Goal: Task Accomplishment & Management: Manage account settings

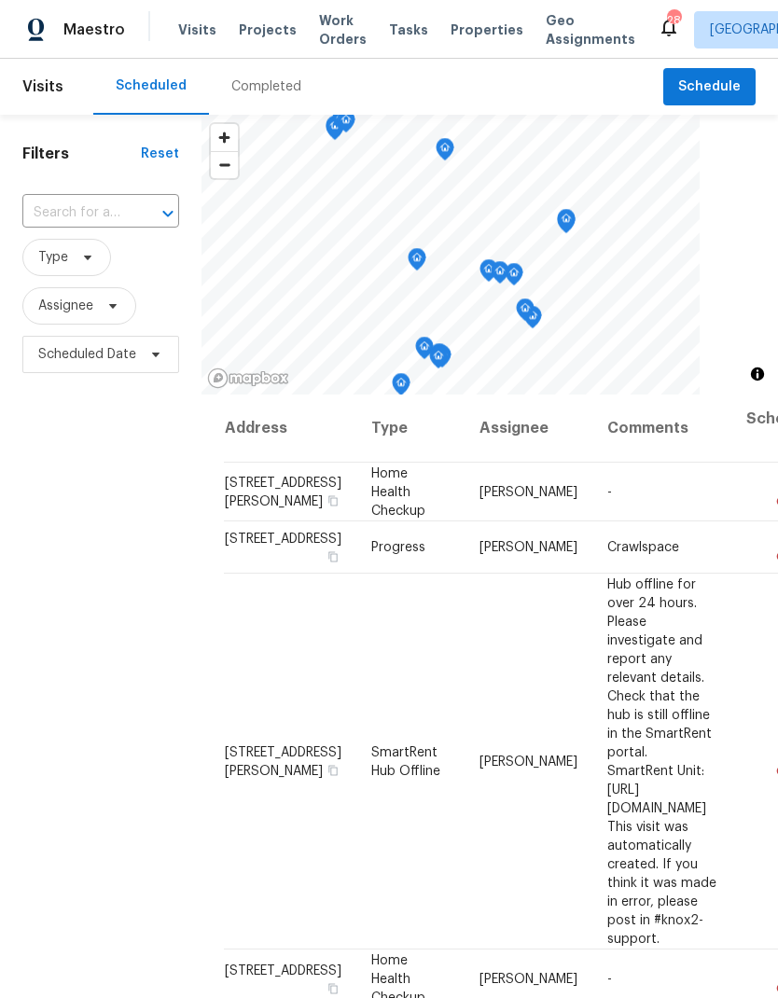
click at [108, 212] on input "text" at bounding box center [74, 213] width 104 height 29
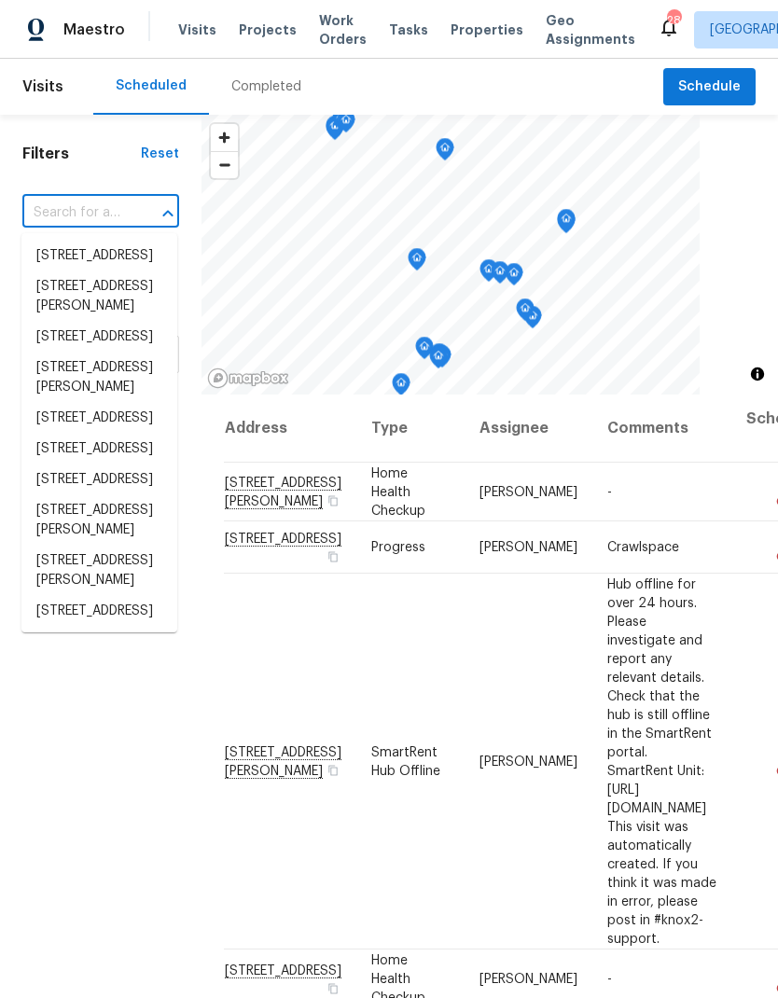
click at [90, 208] on input "text" at bounding box center [74, 213] width 104 height 29
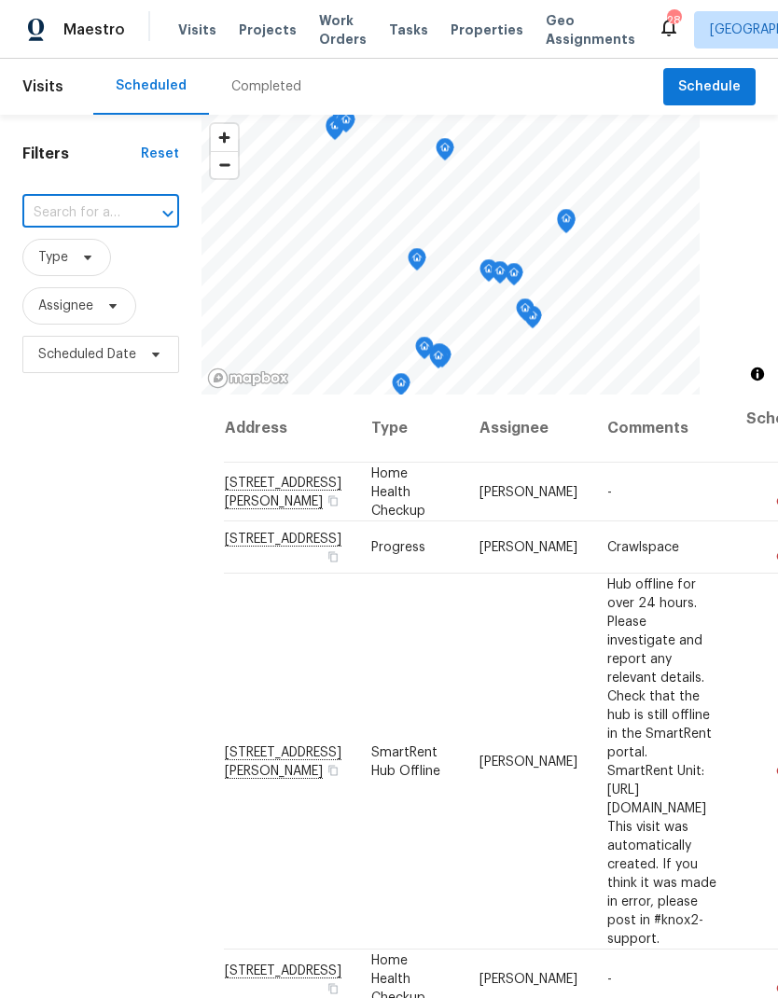
paste input "5011 Preserve Blvd, Antioch, TN 37013"
type input "5011 Preserve Blvd, Antioch, TN 37013"
click at [57, 271] on li "5011 Preserve Blvd, Antioch, TN 37013" at bounding box center [99, 256] width 156 height 31
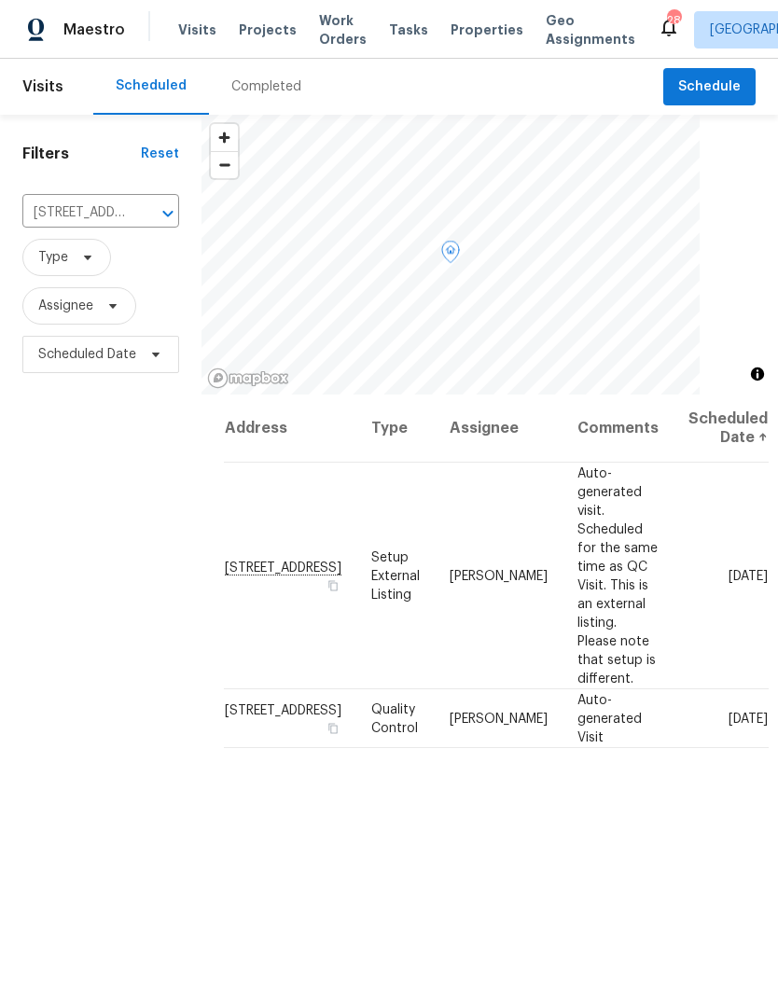
click at [0, 0] on icon at bounding box center [0, 0] width 0 height 0
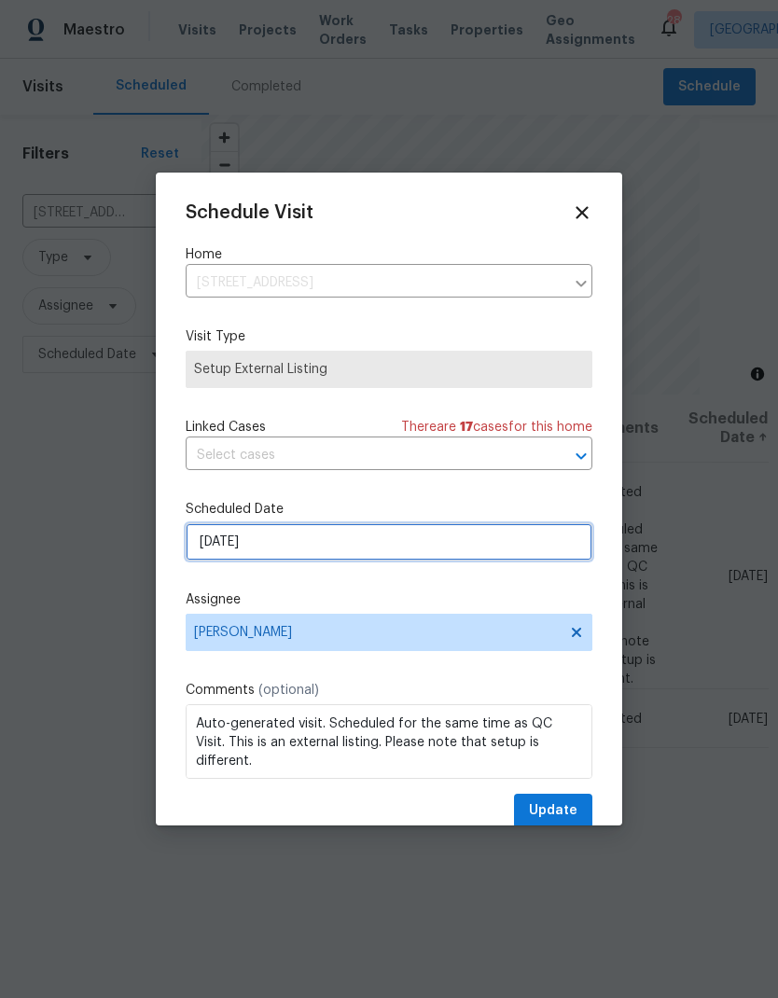
click at [367, 542] on input "10/6/2025" at bounding box center [389, 541] width 407 height 37
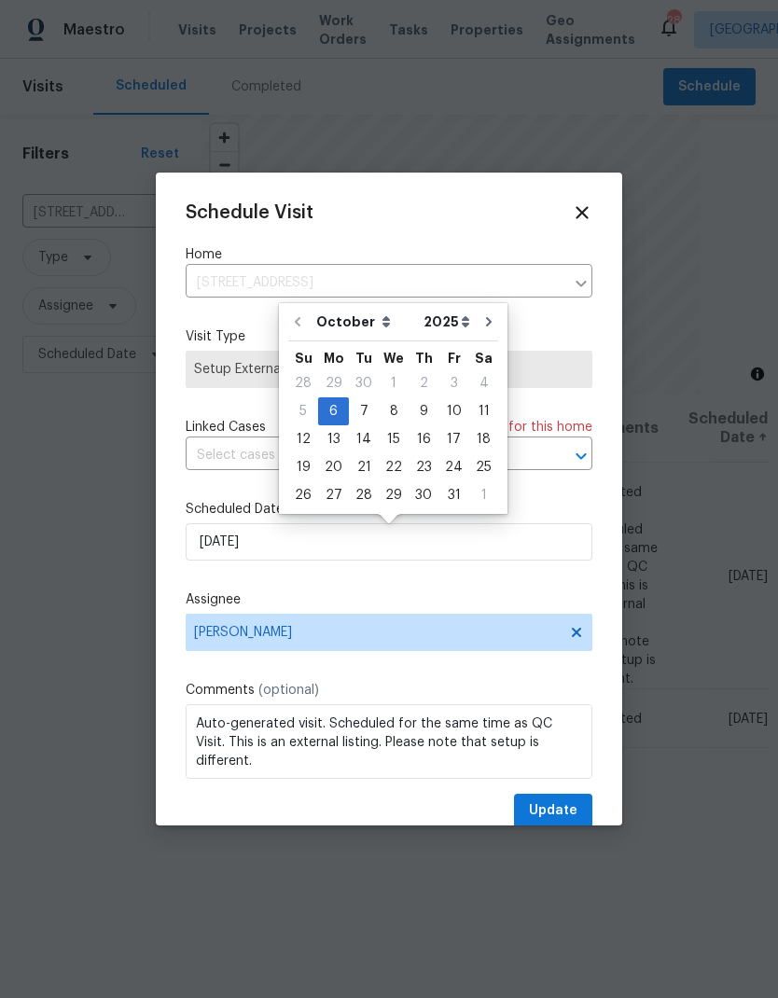
click at [428, 575] on div "Schedule Visit Home 5011 Preserve Blvd, Antioch, TN 37013 ​ Visit Type Setup Ex…" at bounding box center [389, 515] width 407 height 626
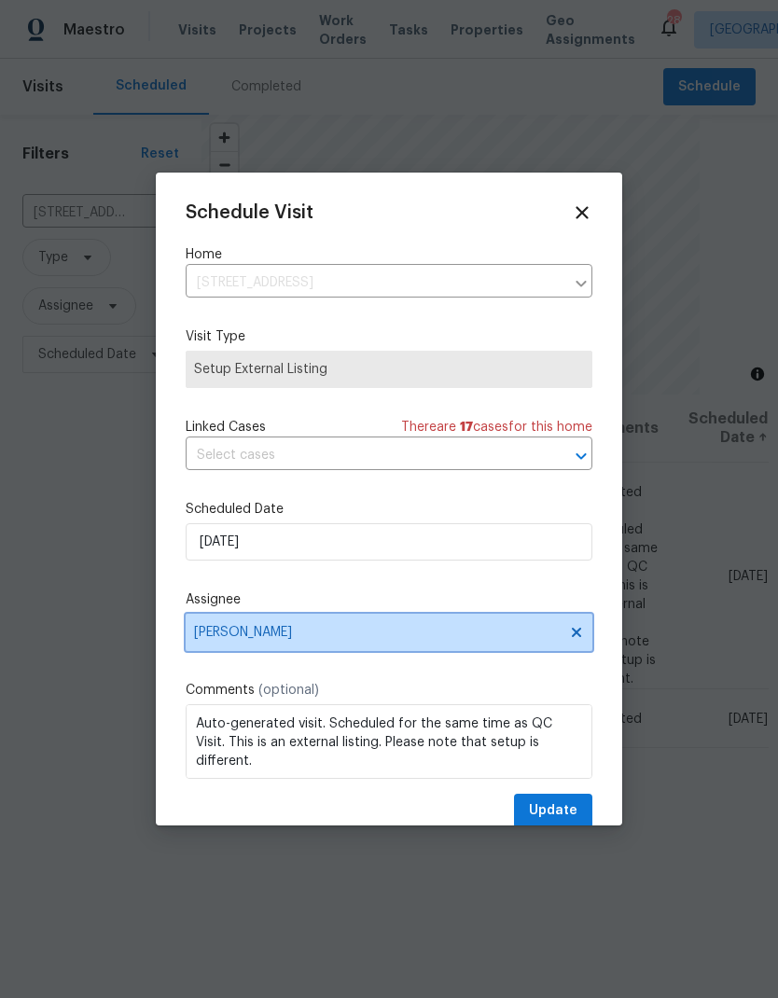
click at [339, 633] on span "[PERSON_NAME]" at bounding box center [377, 632] width 366 height 15
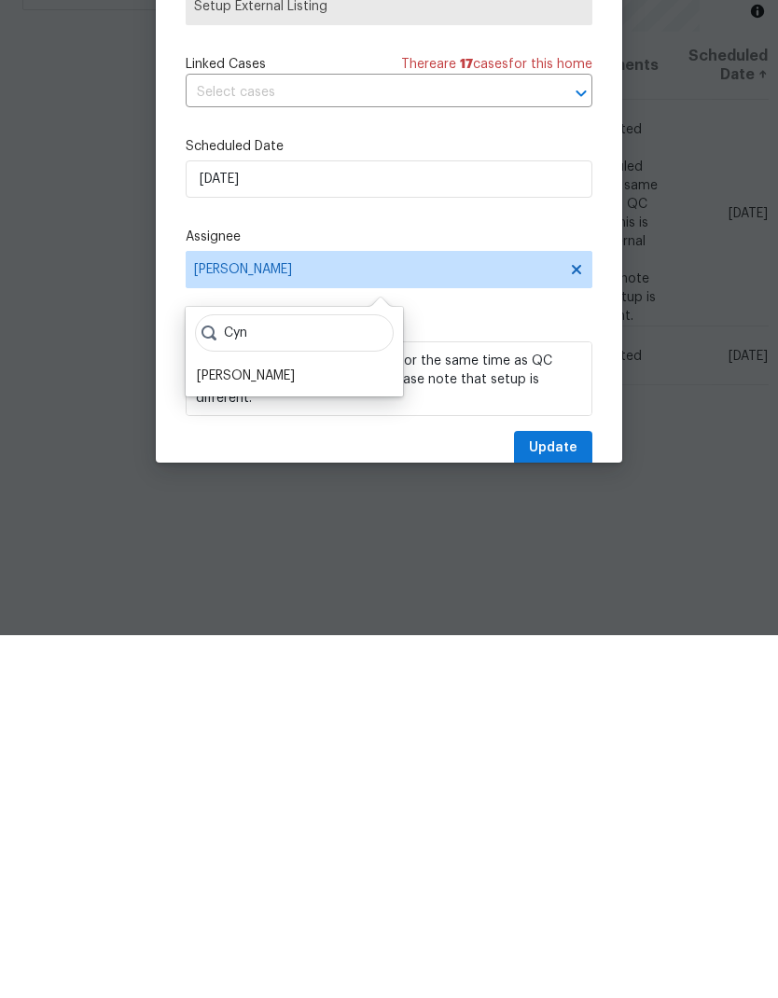
type input "Cyn"
click at [243, 729] on div "[PERSON_NAME]" at bounding box center [246, 738] width 98 height 19
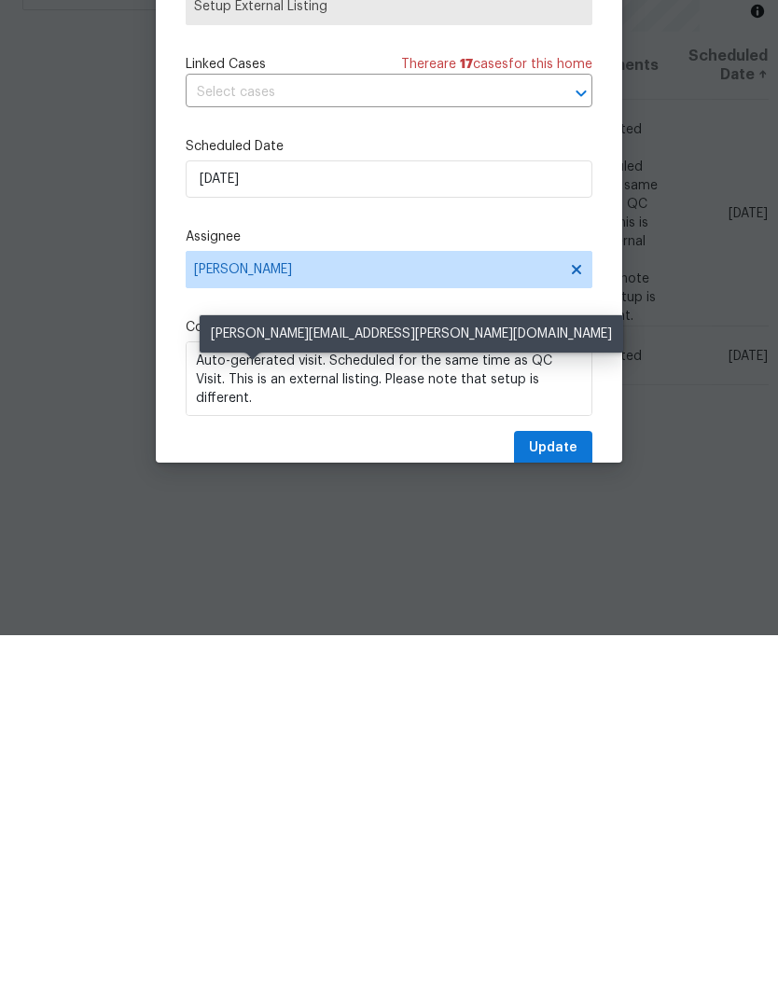
scroll to position [75, 0]
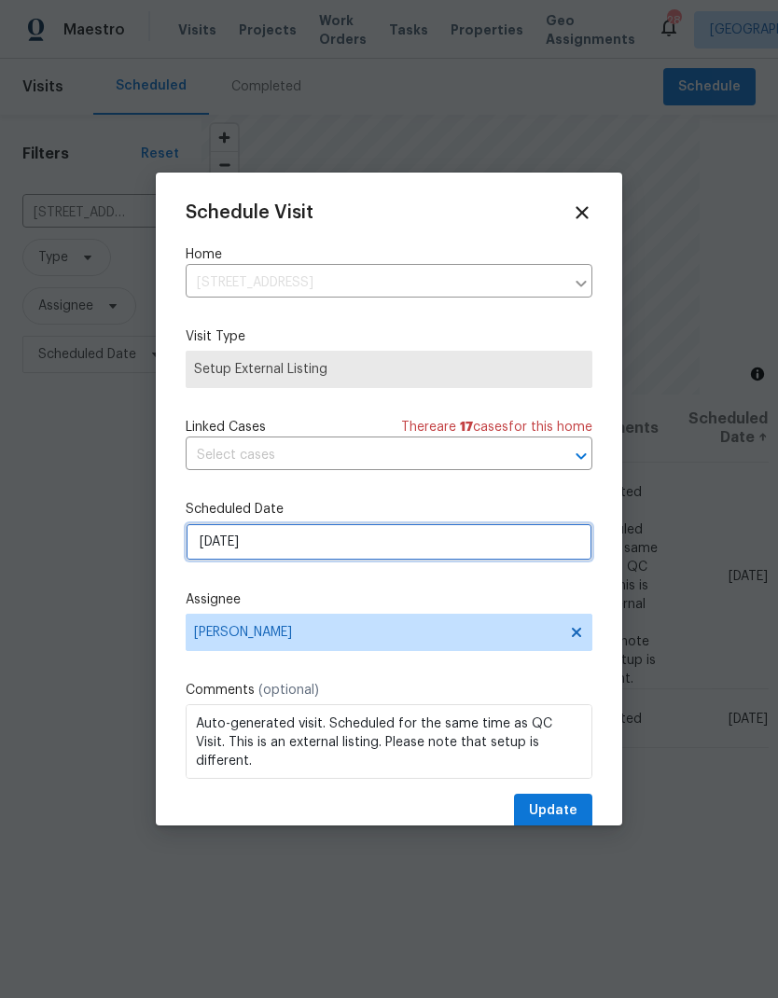
click at [364, 560] on input "10/6/2025" at bounding box center [389, 541] width 407 height 37
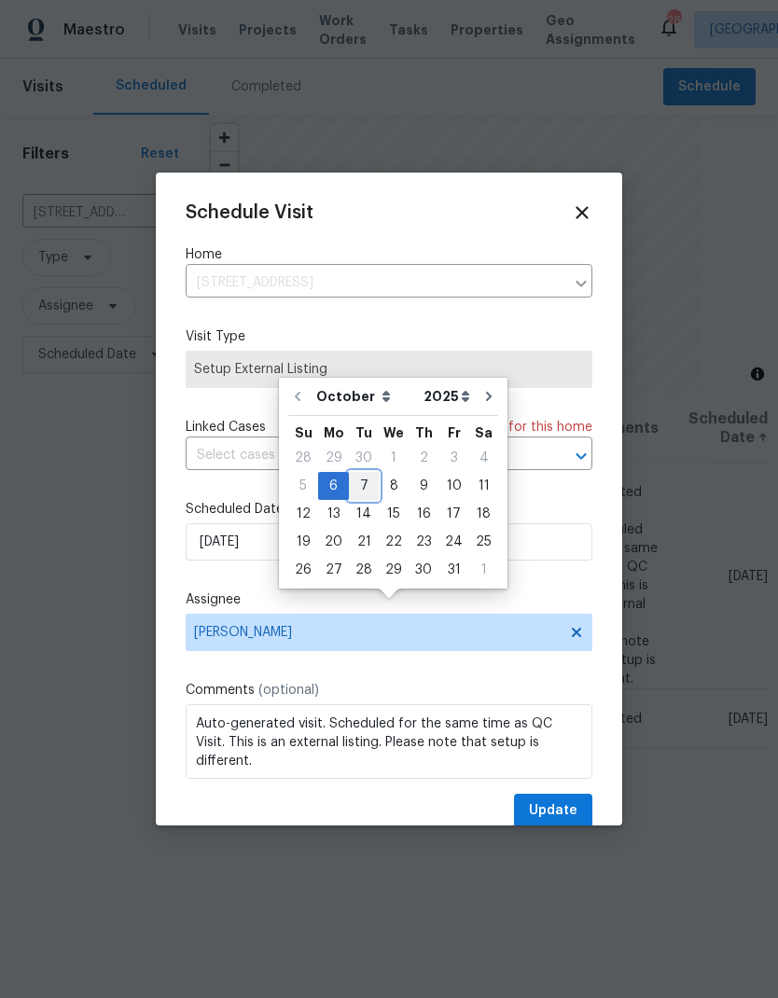
click at [362, 473] on div "7" at bounding box center [364, 486] width 30 height 26
type input "10/7/2025"
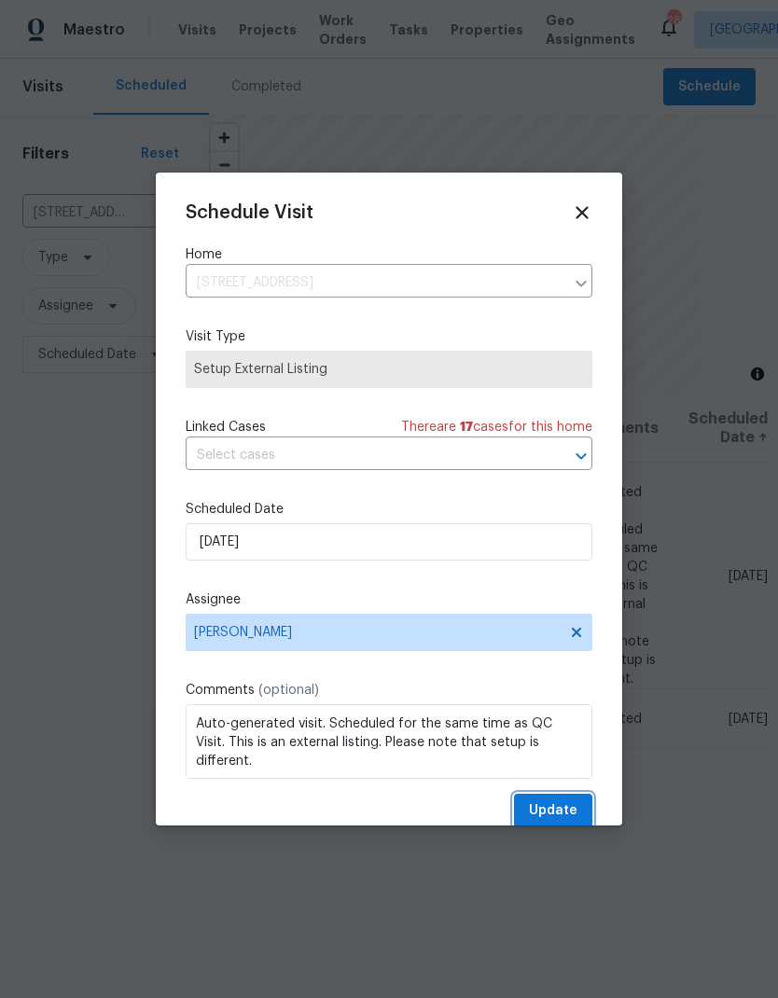
click at [563, 805] on span "Update" at bounding box center [553, 810] width 49 height 23
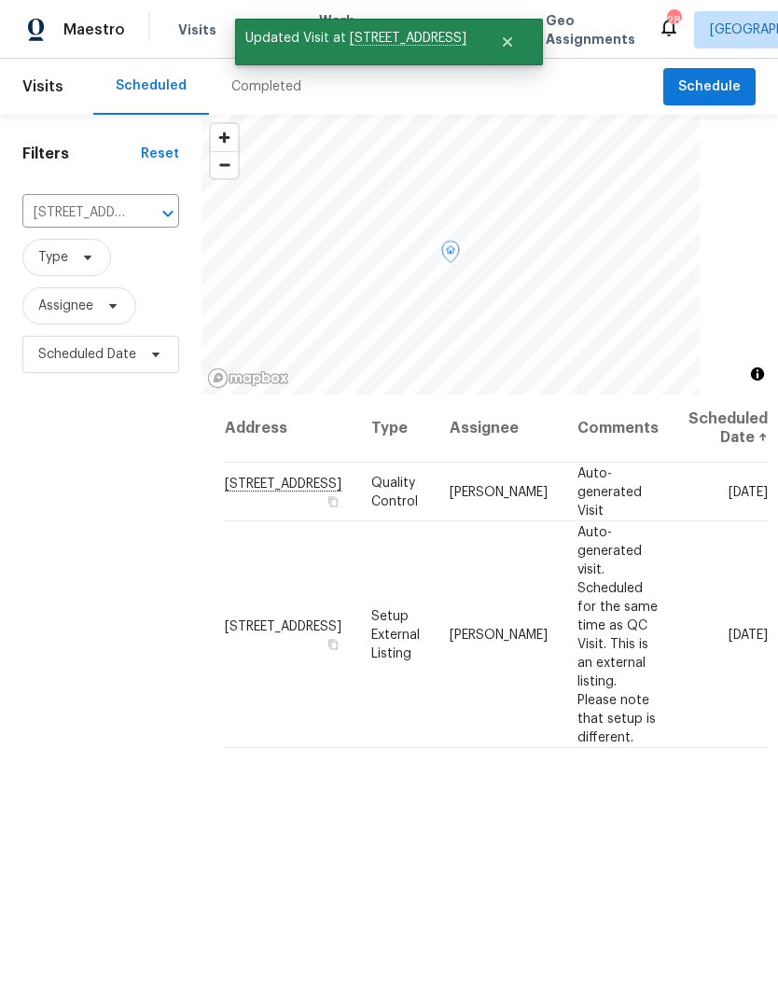
click at [0, 0] on icon at bounding box center [0, 0] width 0 height 0
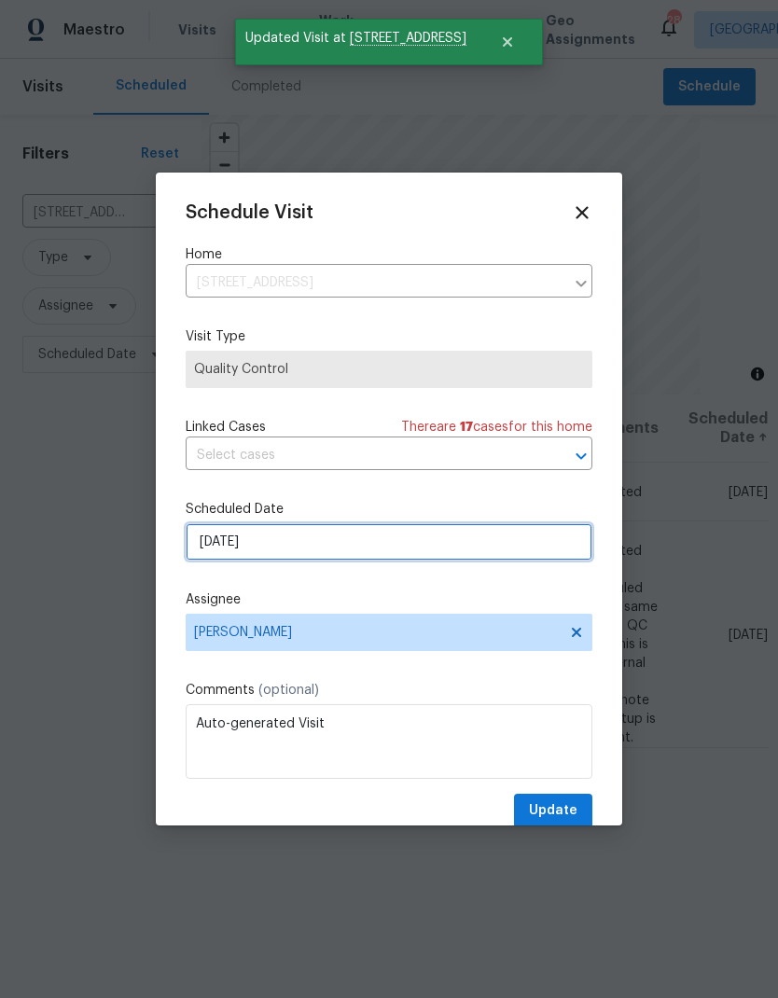
click at [364, 541] on input "10/6/2025" at bounding box center [389, 541] width 407 height 37
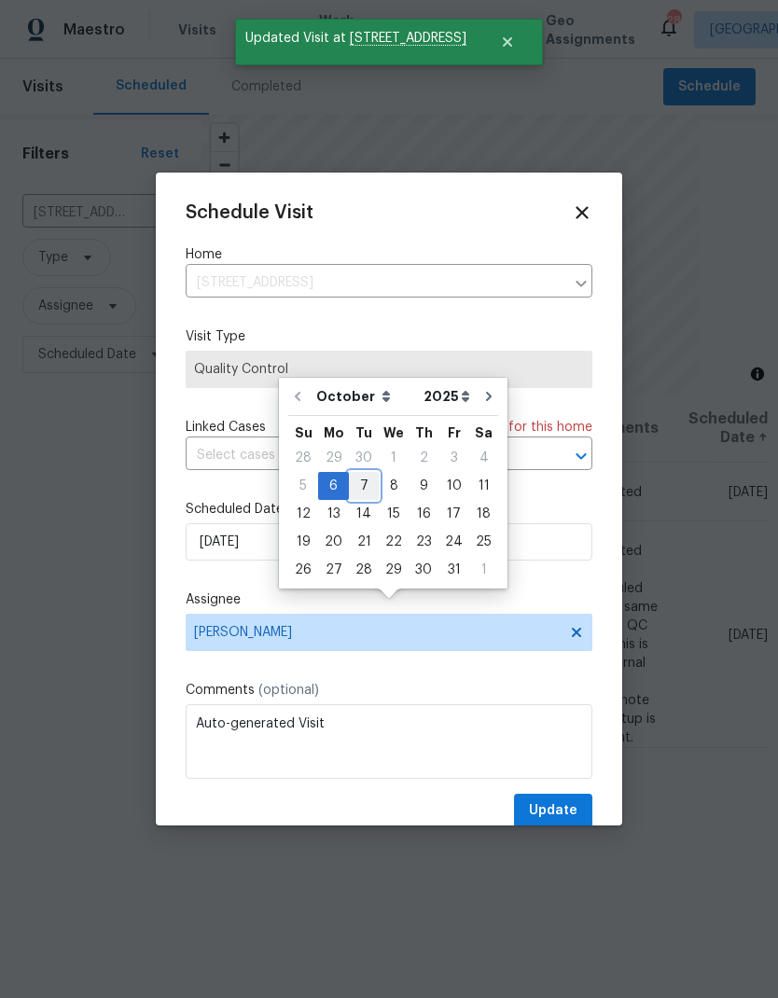
click at [357, 473] on div "7" at bounding box center [364, 486] width 30 height 26
type input "10/7/2025"
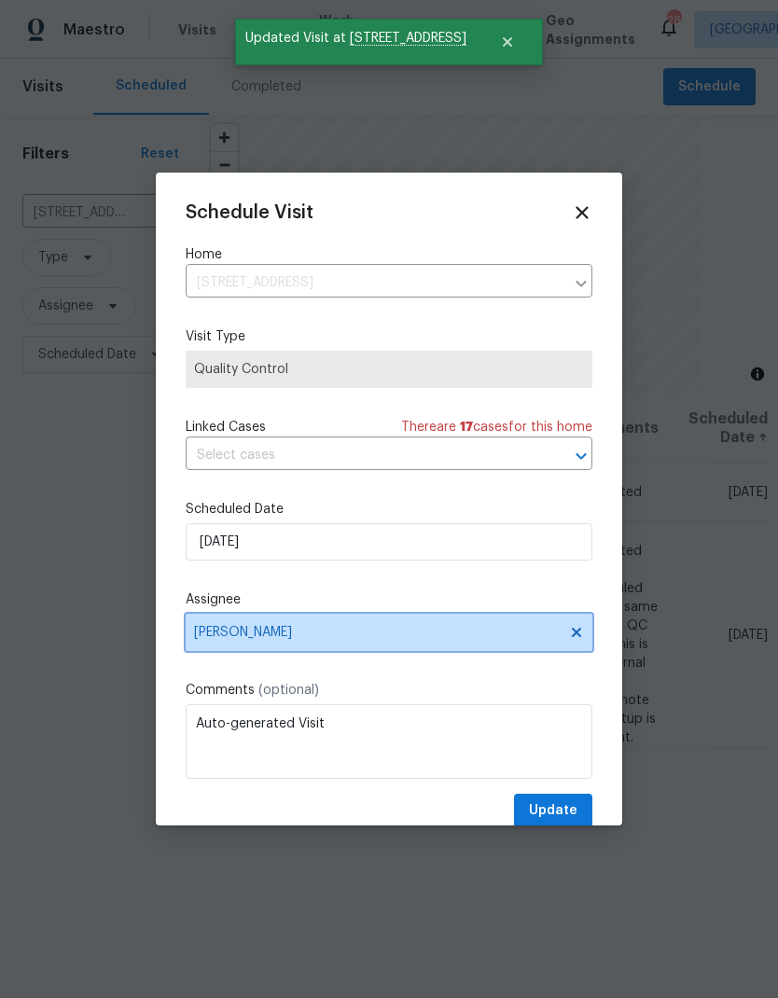
click at [330, 632] on span "[PERSON_NAME]" at bounding box center [377, 632] width 366 height 15
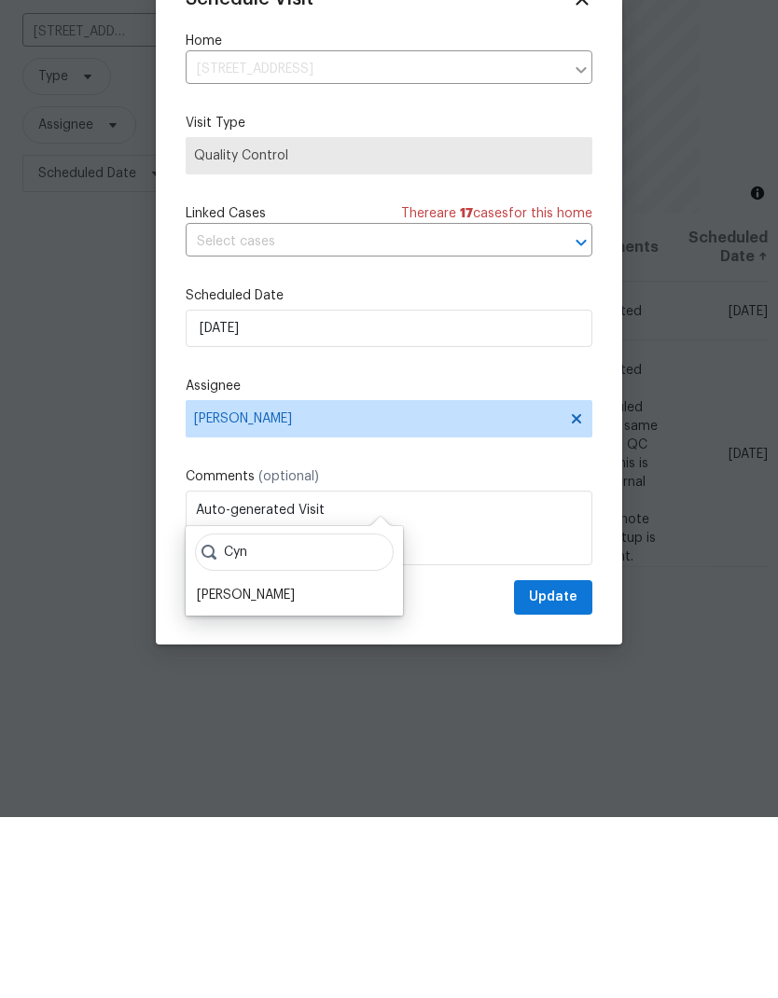
scroll to position [36, 0]
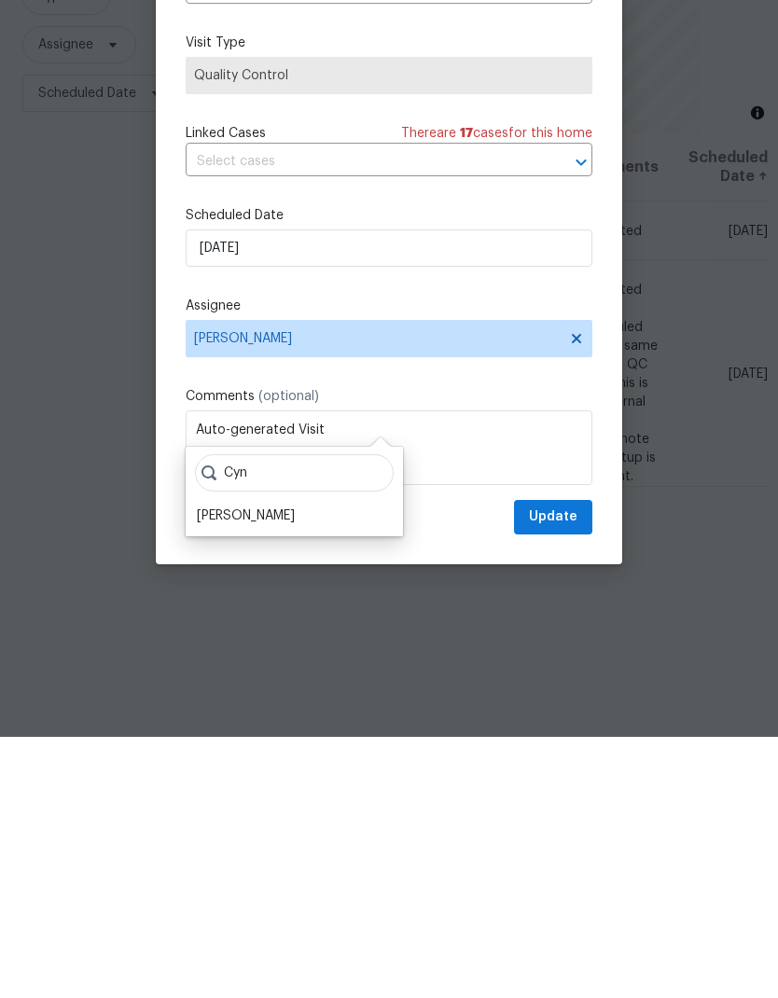
type input "Cyn"
click at [243, 768] on div "[PERSON_NAME]" at bounding box center [246, 777] width 98 height 19
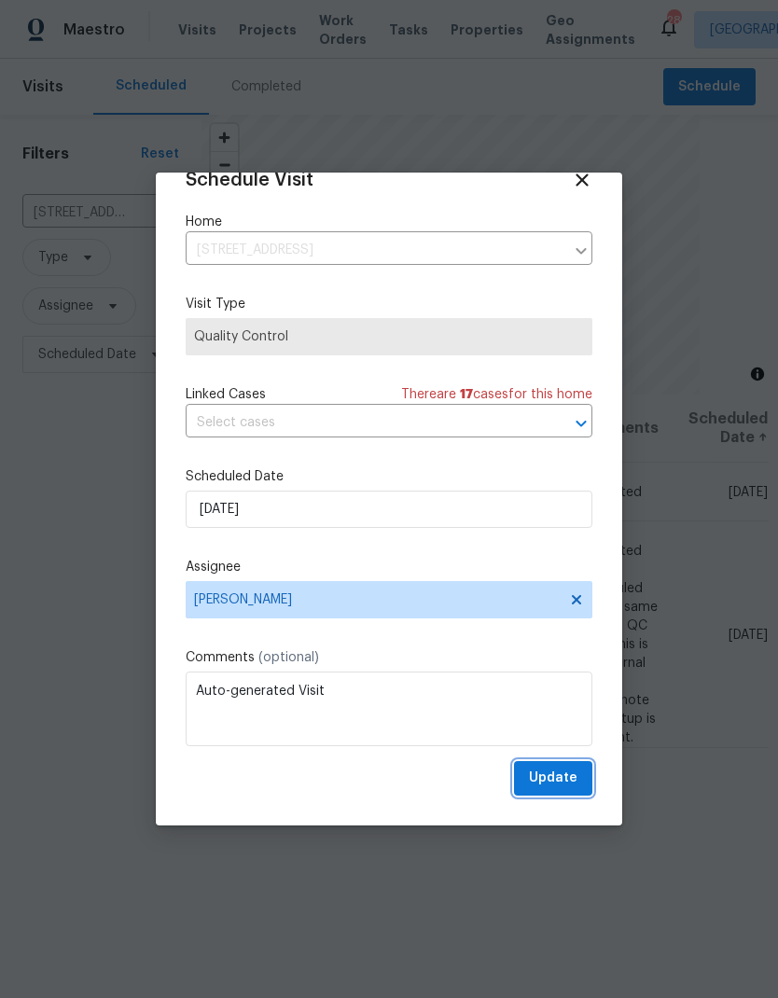
click at [552, 784] on span "Update" at bounding box center [553, 778] width 49 height 23
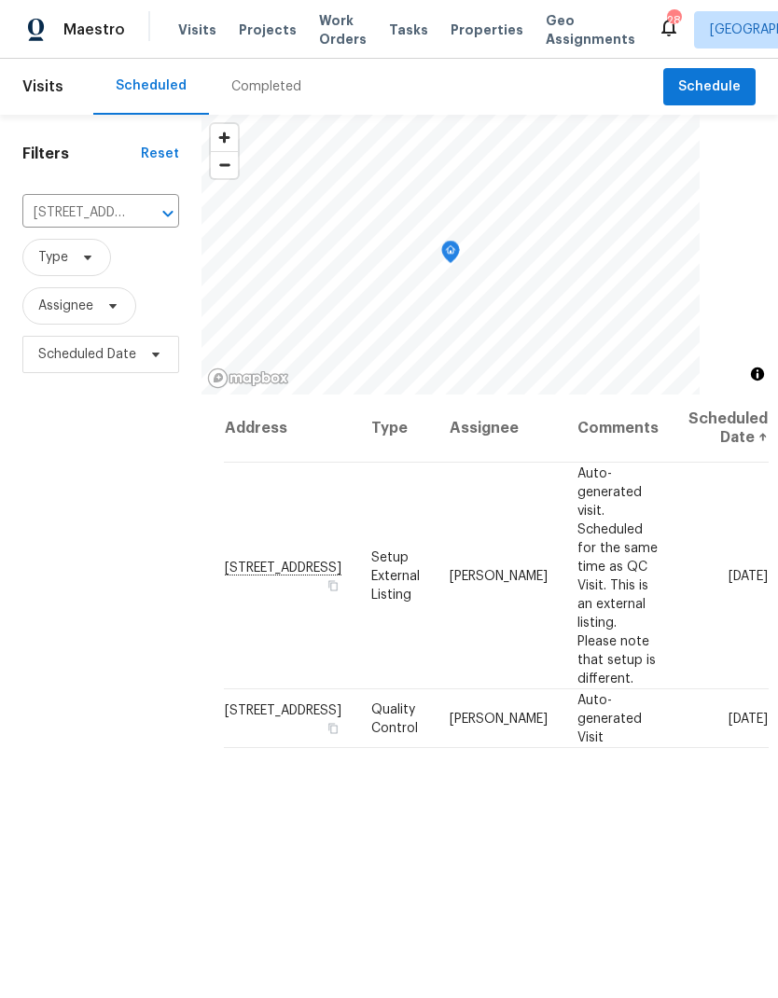
scroll to position [0, 0]
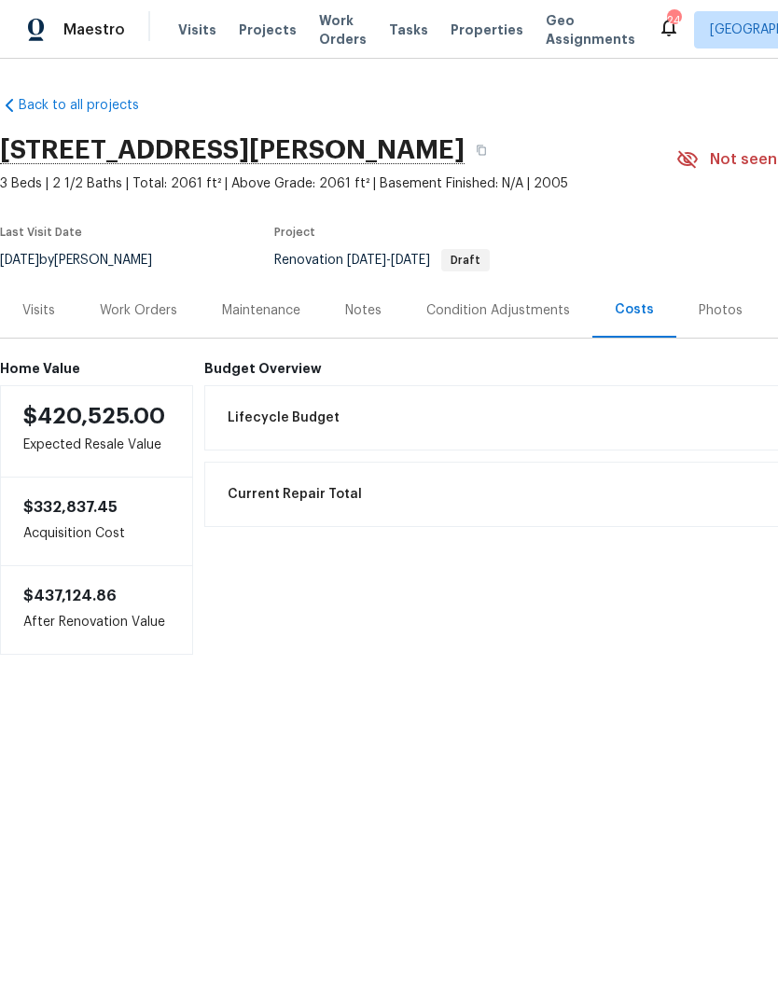
click at [330, 30] on span "Work Orders" at bounding box center [343, 29] width 48 height 37
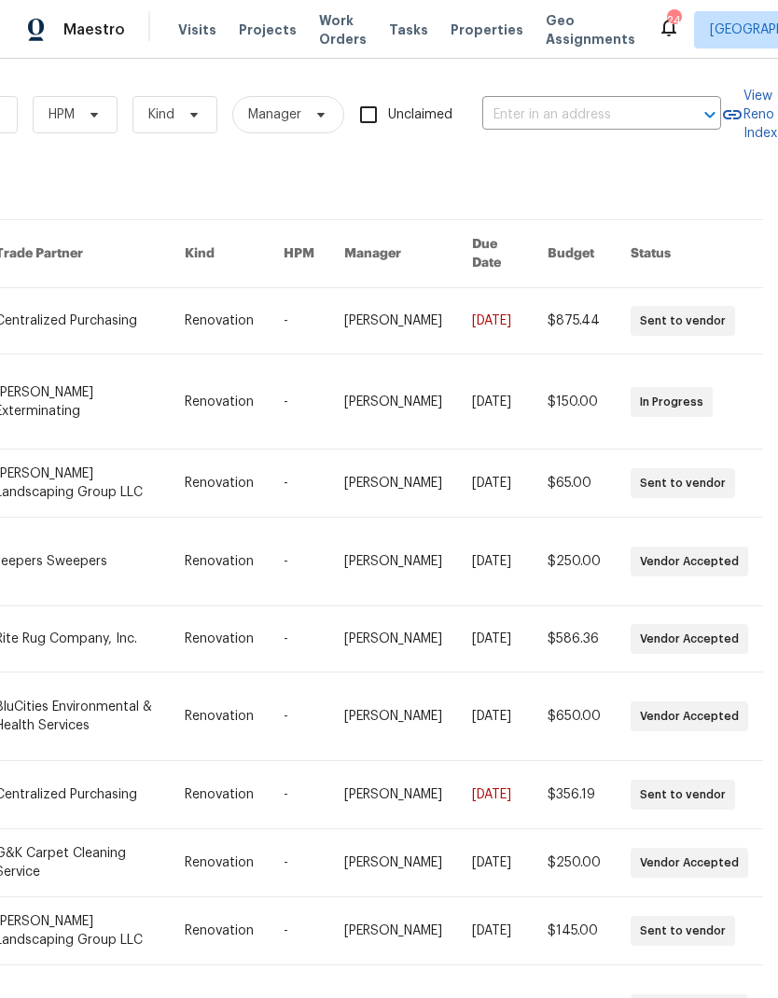
scroll to position [0, 307]
click at [623, 110] on input "text" at bounding box center [575, 115] width 187 height 29
type input "5011"
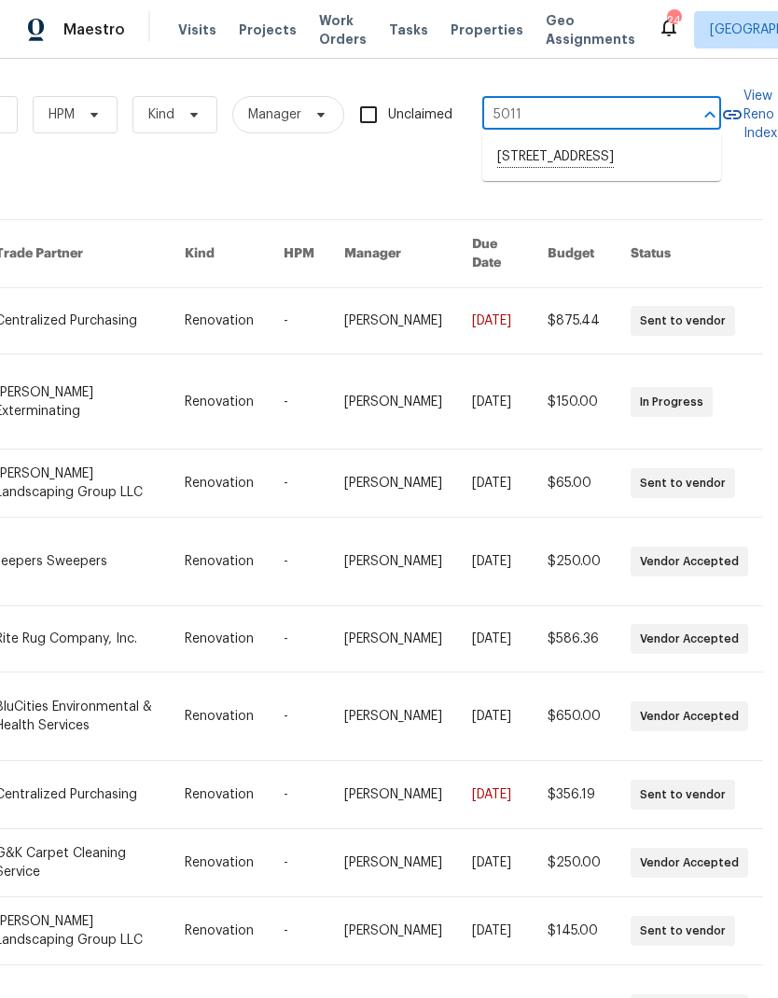
click at [577, 156] on li "5011 Preserve Blvd, Antioch, TN 37013" at bounding box center [601, 158] width 239 height 32
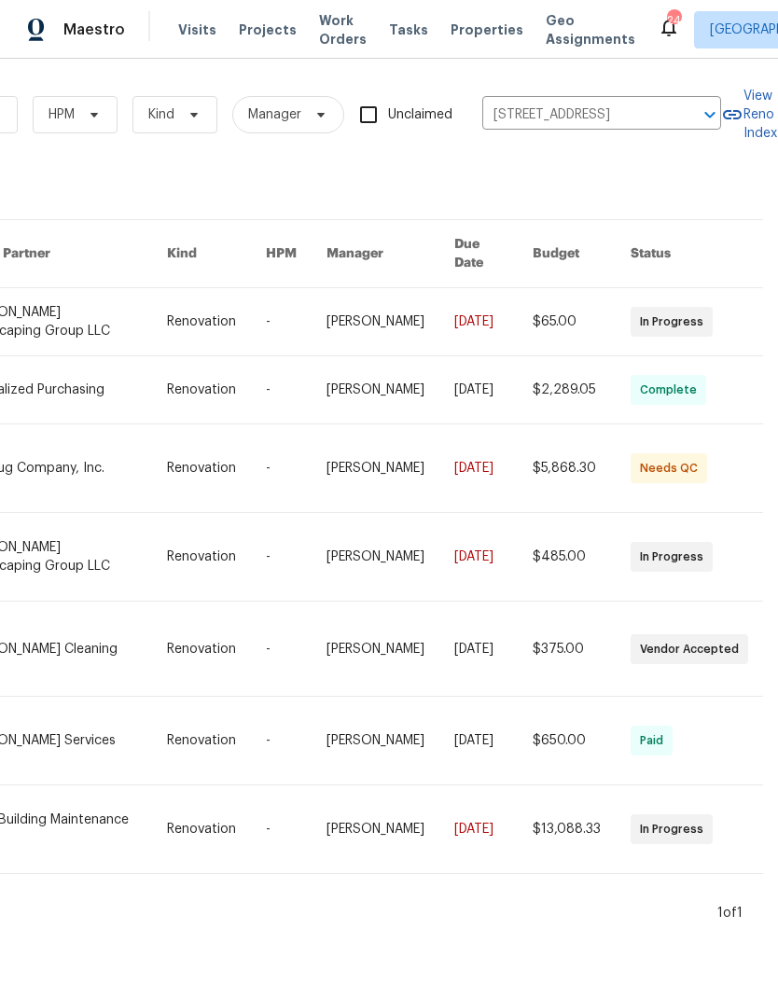
click at [98, 626] on link at bounding box center [65, 649] width 204 height 94
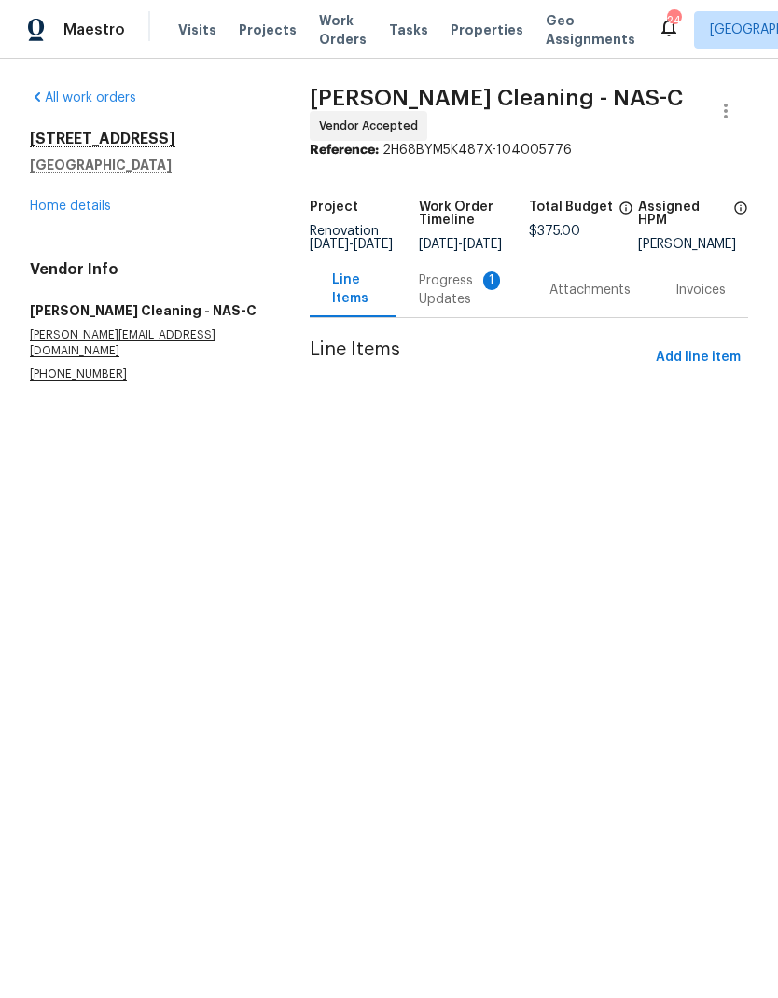
click at [438, 299] on div "Progress Updates 1" at bounding box center [462, 289] width 86 height 37
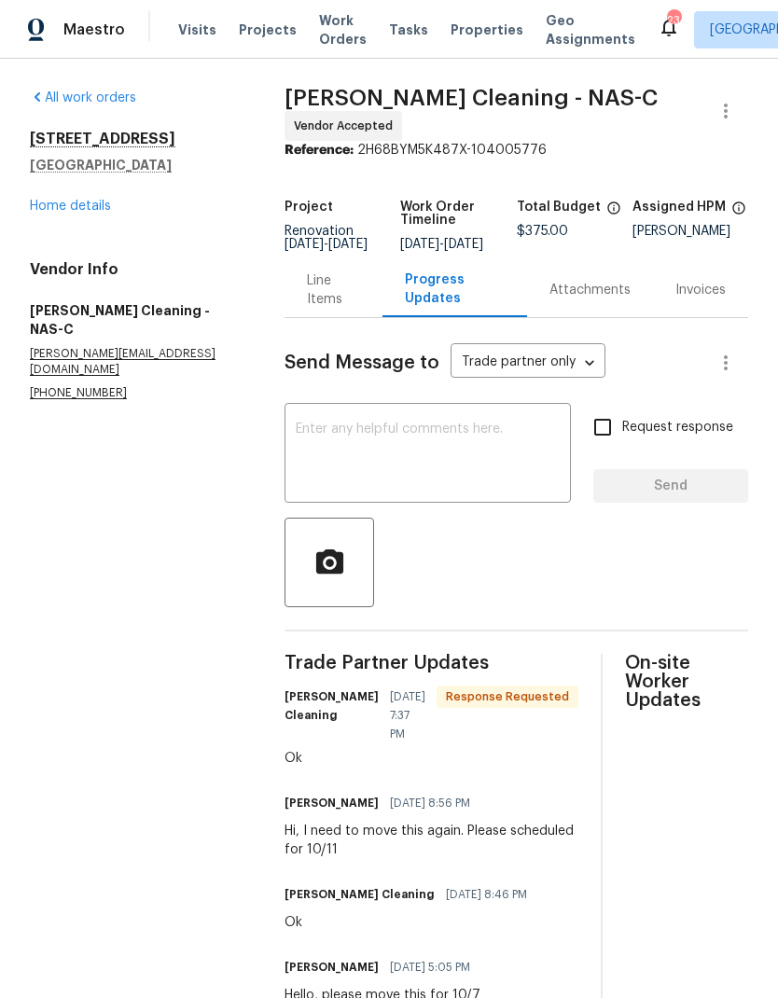
click at [81, 201] on link "Home details" at bounding box center [70, 206] width 81 height 13
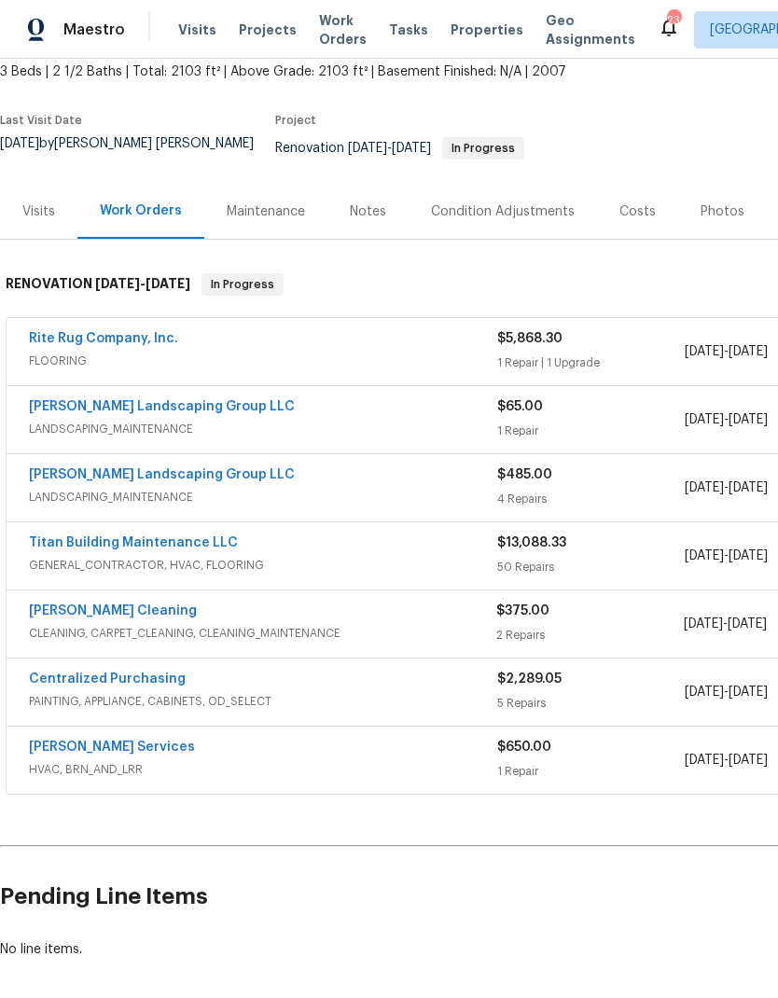
scroll to position [111, 0]
